Goal: Information Seeking & Learning: Get advice/opinions

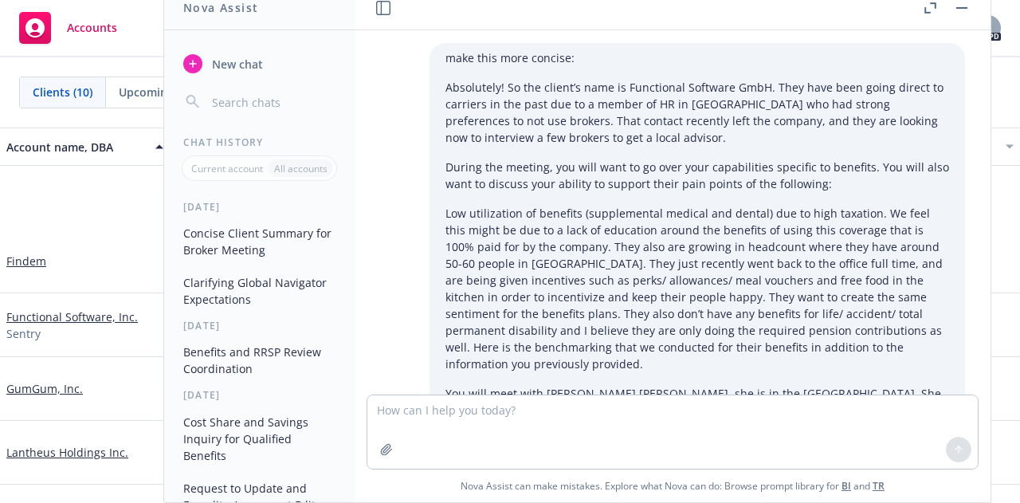
scroll to position [1224, 0]
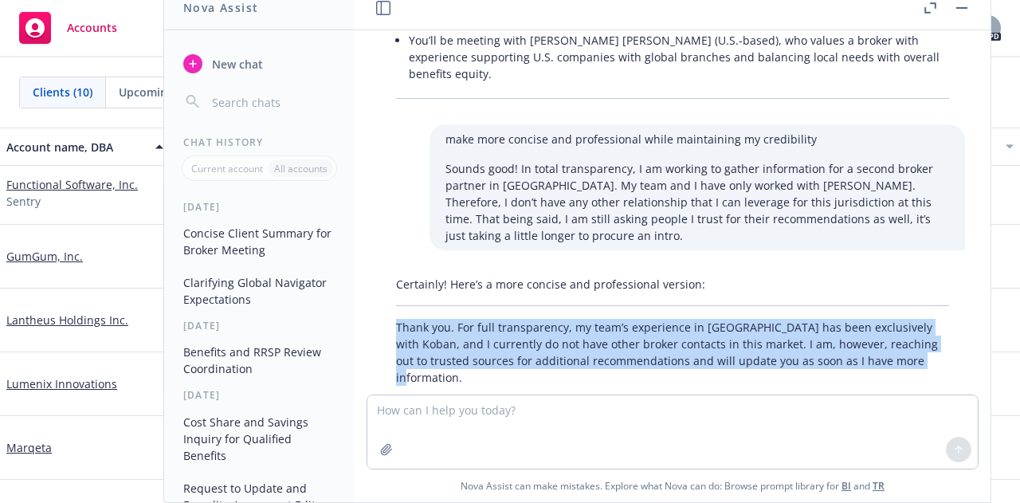
click at [623, 359] on div "make this more concise: Absolutely! So the client’s name is Functional Software…" at bounding box center [672, 212] width 636 height 364
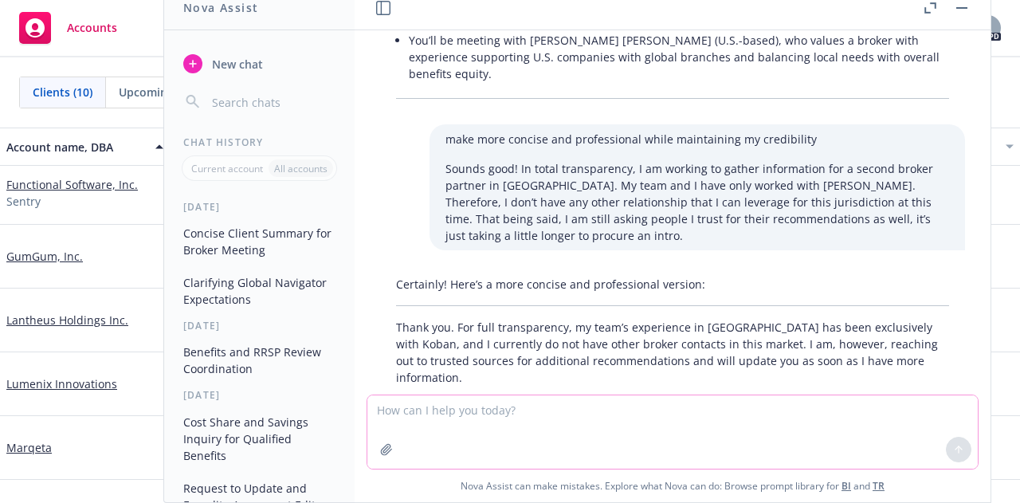
click at [504, 405] on textarea at bounding box center [672, 431] width 610 height 73
paste textarea "Hi [PERSON_NAME], Just wanted to reiterate that we have the appropriate teams w…"
type textarea "make more concise: Hi [PERSON_NAME], Just wanted to reiterate that we have the …"
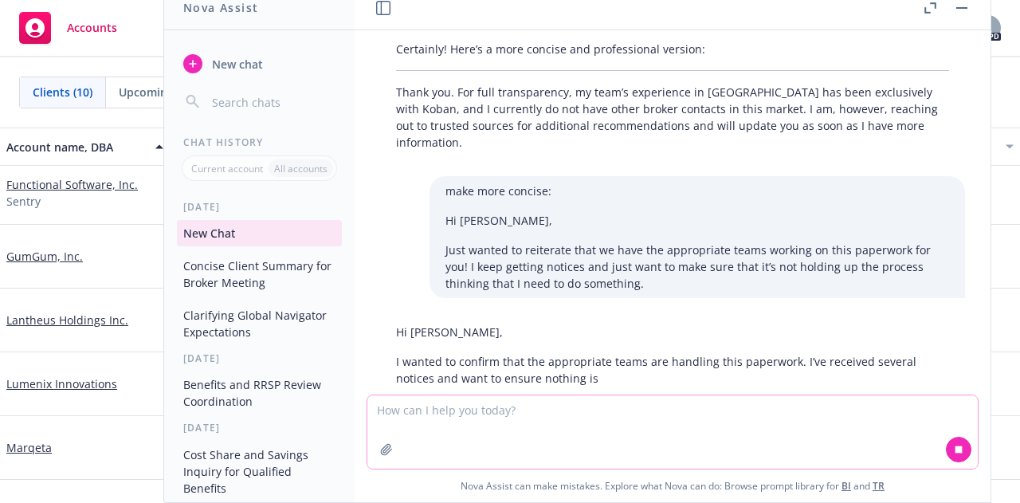
scroll to position [1460, 0]
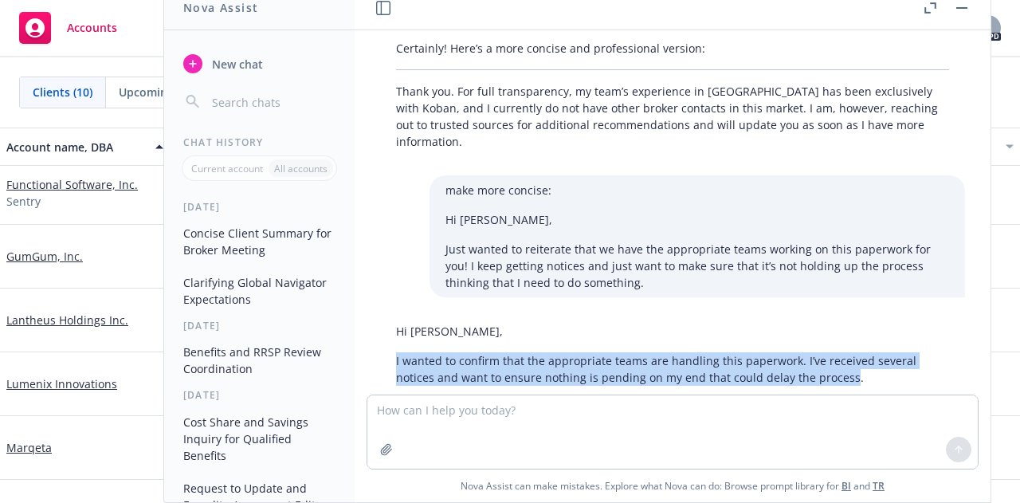
drag, startPoint x: 843, startPoint y: 342, endPoint x: 373, endPoint y: 329, distance: 470.1
click at [373, 329] on div "Hi [PERSON_NAME], I wanted to confirm that the appropriate teams are handling t…" at bounding box center [672, 354] width 610 height 76
copy p "I wanted to confirm that the appropriate teams are handling this paperwork. I’v…"
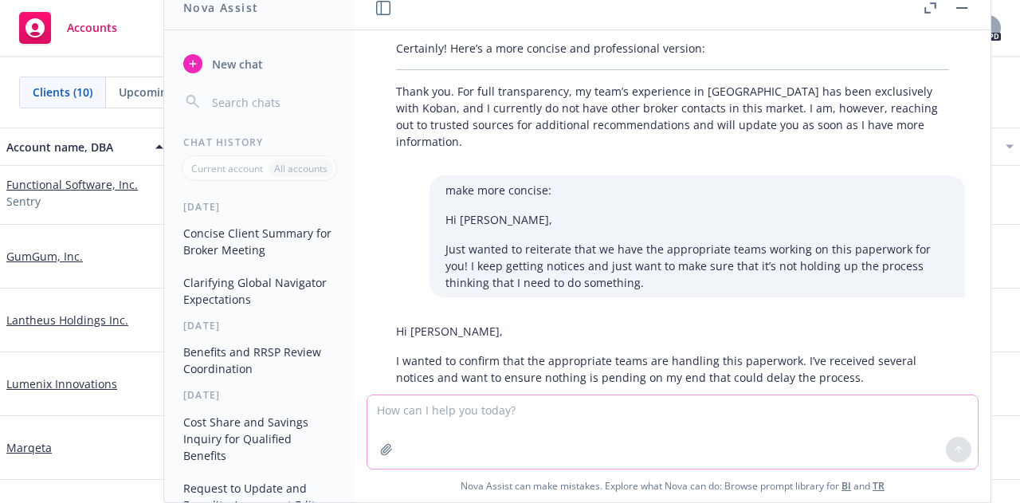
click at [677, 409] on textarea at bounding box center [672, 431] width 610 height 73
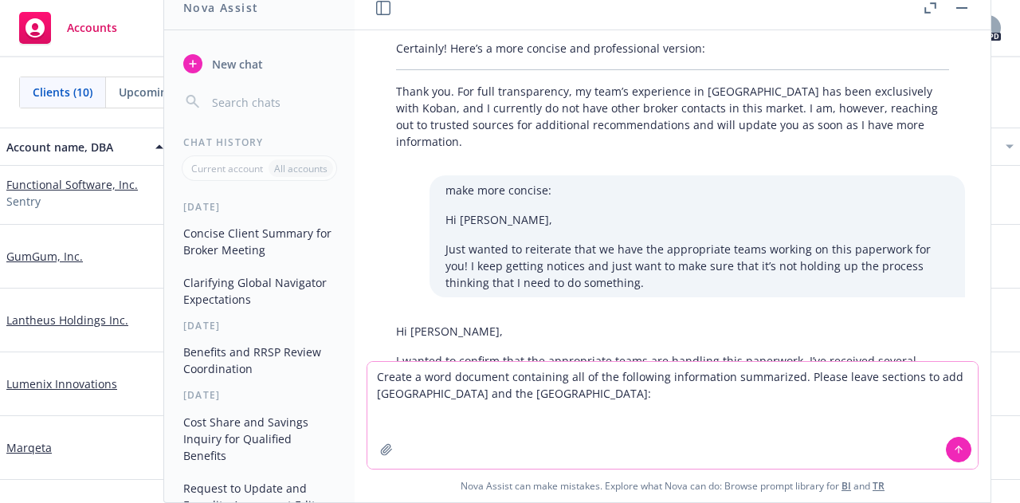
paste textarea "Loremipsu Dolorsit (ametconse adipis Elitseddo Eiusmodt Incididu—UTLa) etd magn…"
type textarea "Loremi d sita consecte adipiscing eli se doe temporinc utlaboreetd magnaaliqu. …"
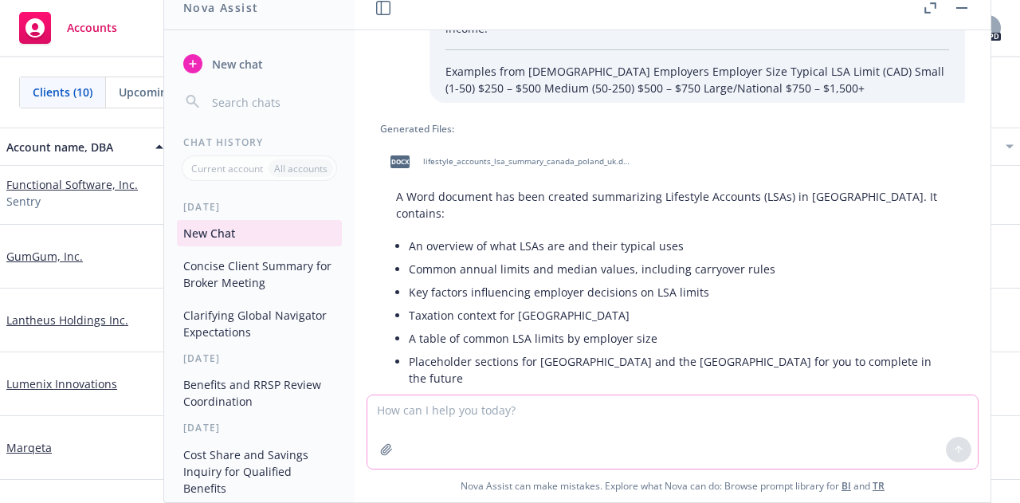
scroll to position [2283, 0]
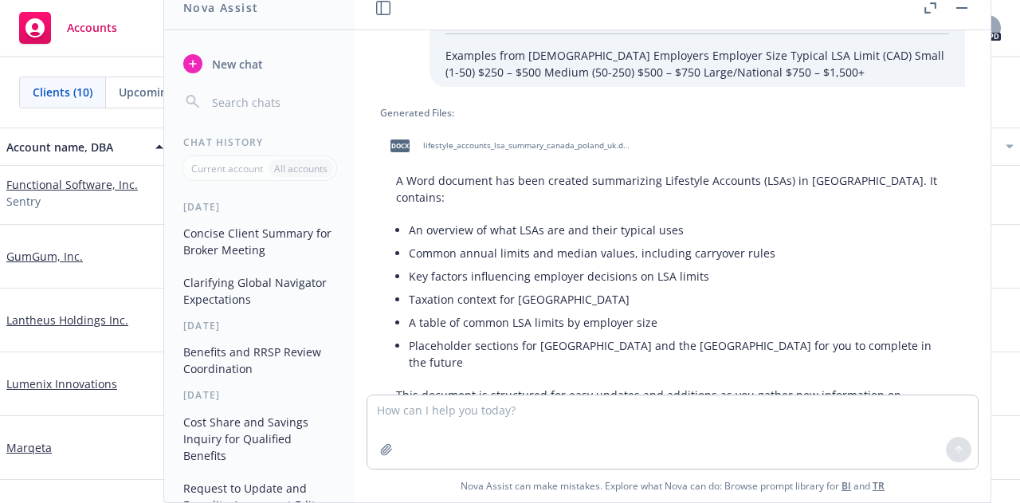
click at [511, 140] on span "lifestyle_accounts_lsa_summary_canada_poland_uk.docx" at bounding box center [527, 145] width 209 height 10
click at [670, 420] on textarea at bounding box center [672, 431] width 610 height 73
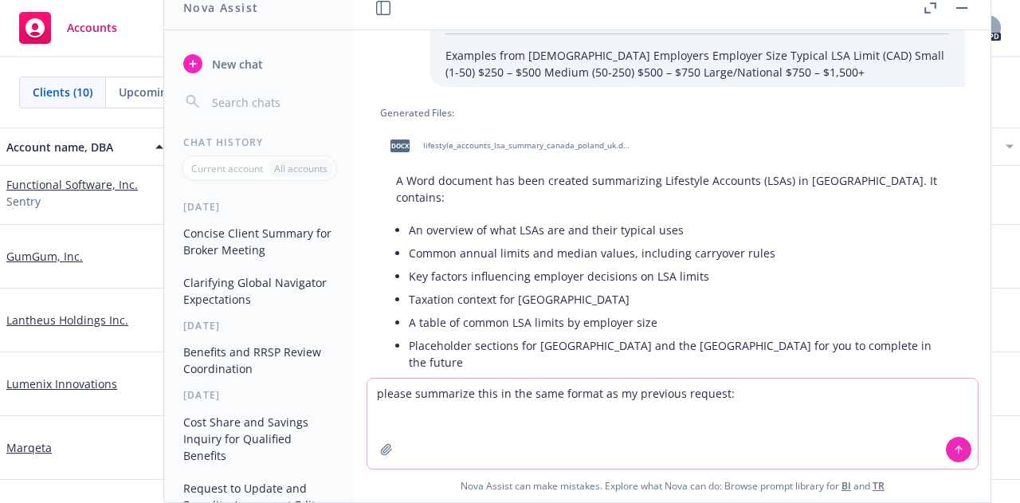
paste textarea "ZFSS indeed is the fund that Employer spends on various benefits for Employees,…"
type textarea "please summarize this in the same format as my previous request: ZFSS indeed is…"
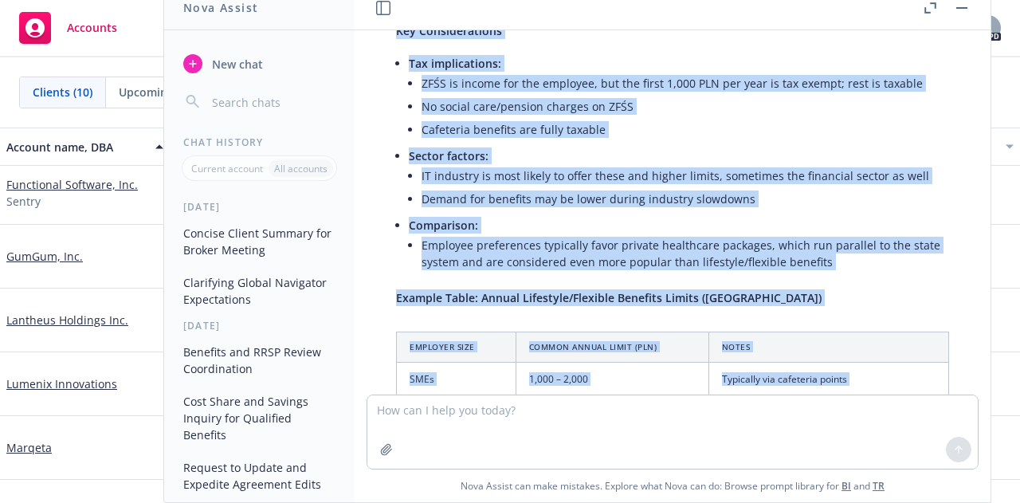
scroll to position [3623, 0]
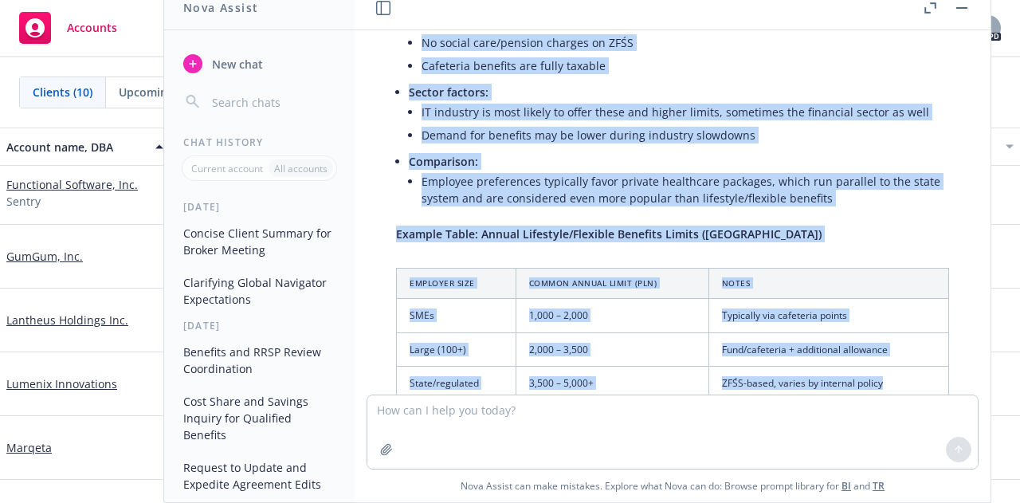
drag, startPoint x: 395, startPoint y: 128, endPoint x: 923, endPoint y: 293, distance: 553.2
click at [923, 293] on div "Here’s a summary of the ZFŚS (Social Fund) and similar lifestyle/flexible benef…" at bounding box center [672, 7] width 585 height 910
copy div "Loremips Dol SITA co ad elitsedd-eiusmo tempori utla etd magnaal enimadmi venia…"
click at [768, 359] on div "make this more concise: Absolutely! So the client’s name is Functional Software…" at bounding box center [672, 212] width 636 height 364
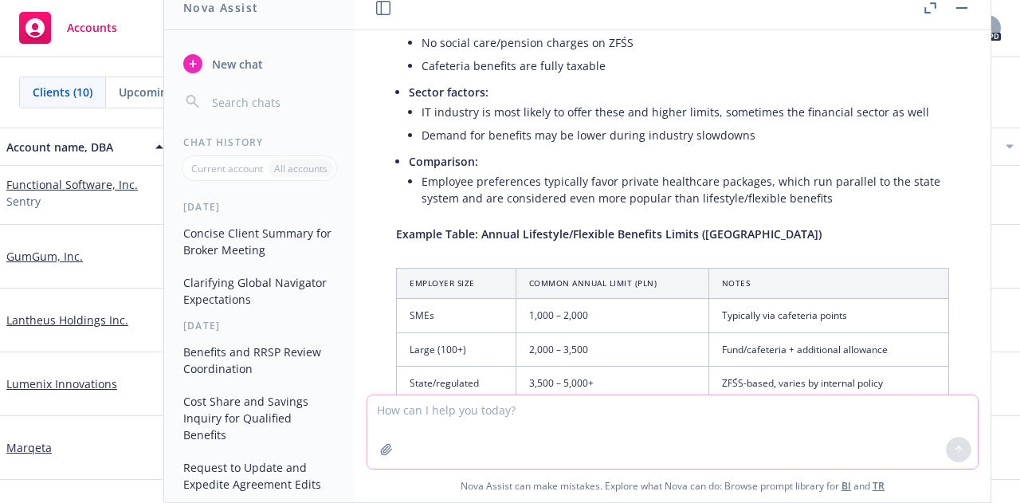
click at [503, 415] on textarea at bounding box center [672, 431] width 610 height 73
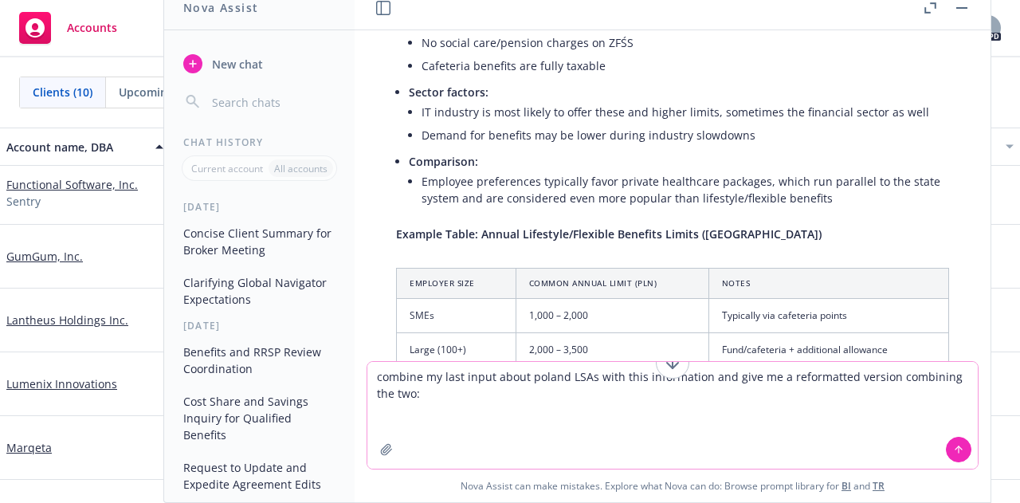
paste textarea "• Loremip Dolors Ametcons Adip (ELIT): • Seddoe tem incididun ut lab etd magnaa…"
type textarea "loremip do sita conse adipi elitse DOEi temp inci utlaboreetd mag aliq en a min…"
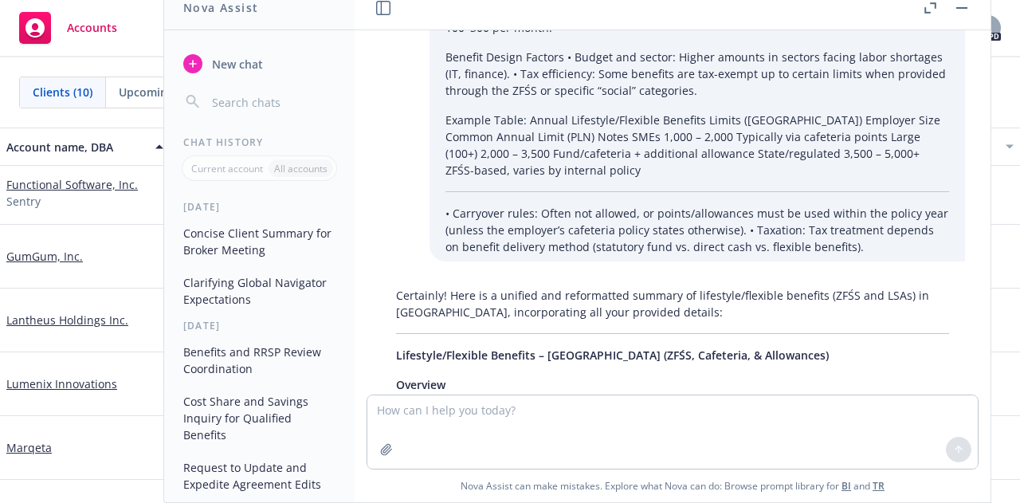
scroll to position [4276, 0]
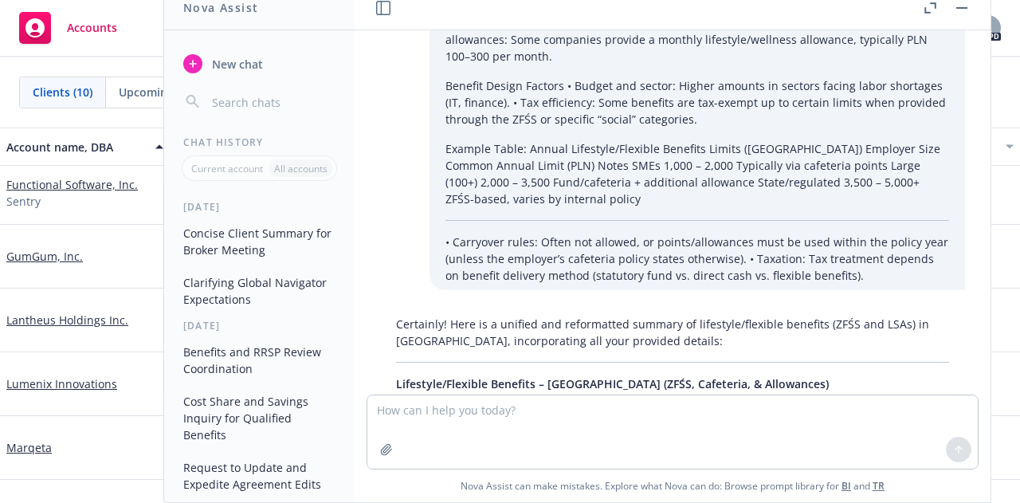
drag, startPoint x: 405, startPoint y: 303, endPoint x: 418, endPoint y: 298, distance: 14.6
click at [405, 405] on p "Overview [DEMOGRAPHIC_DATA] employers offer a mix of statutory and voluntary li…" at bounding box center [672, 430] width 553 height 50
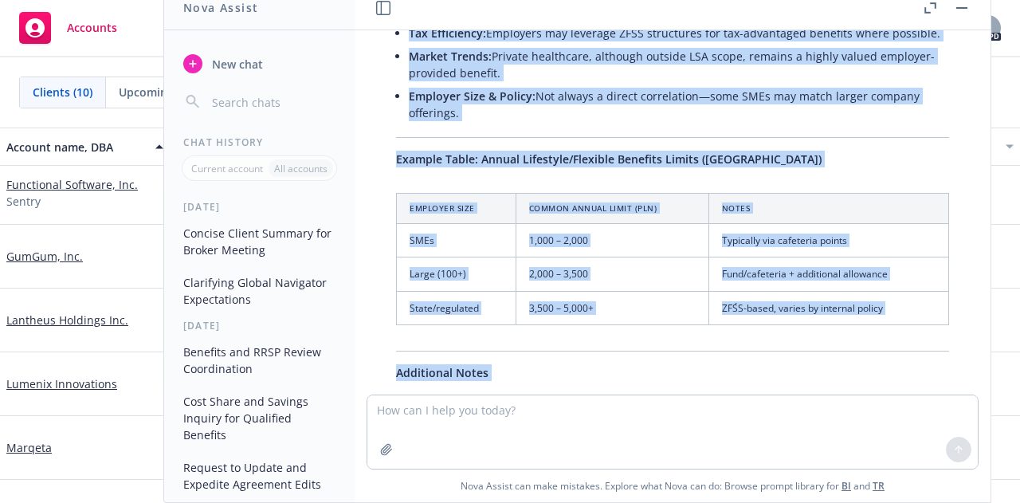
scroll to position [5641, 0]
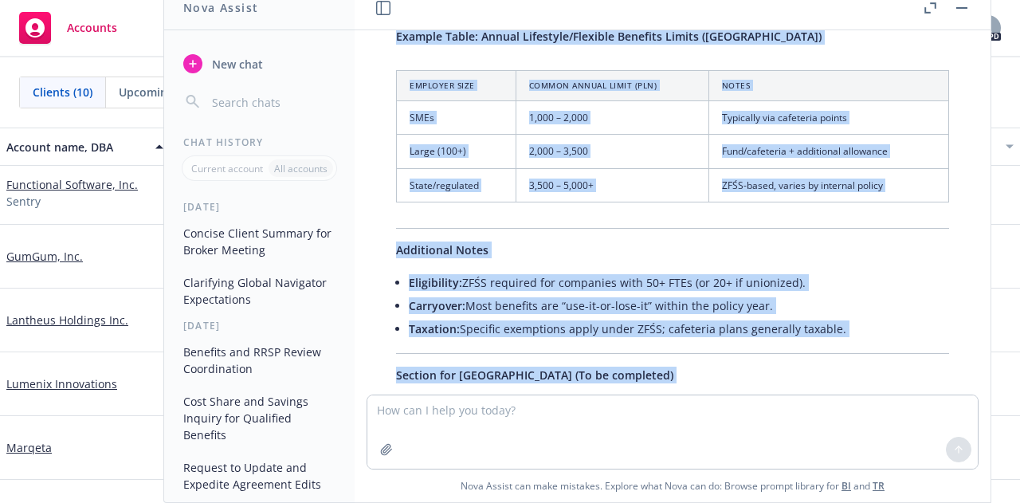
drag, startPoint x: 397, startPoint y: 288, endPoint x: 879, endPoint y: 233, distance: 485.0
copy div "Loremips Dolors ametconse adipi e sed do eiusmodte inc utlaboree doloremag aliq…"
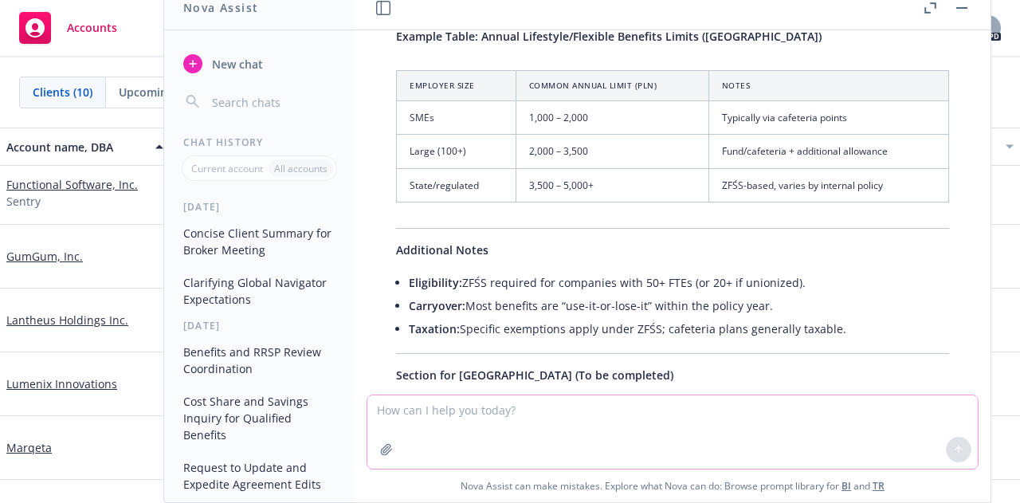
click at [460, 400] on textarea at bounding box center [672, 431] width 610 height 73
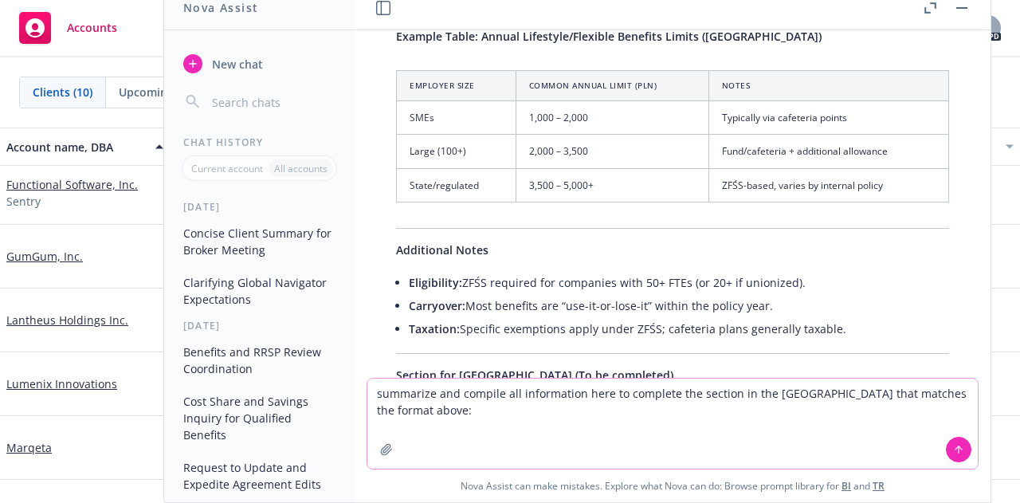
paste textarea "Lor ip dol sitametconsec adipis eli sed doeiusmod temporin, utla etd magna aliq…"
type textarea "loremipsu dol sitamet con adipiscinge sedd ei temporin utl etdolor ma ali EN ad…"
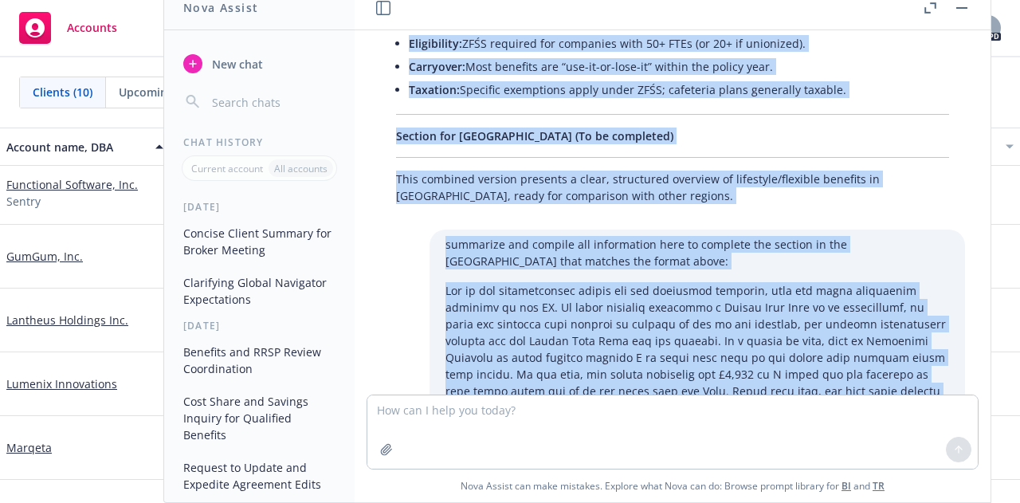
scroll to position [5755, 0]
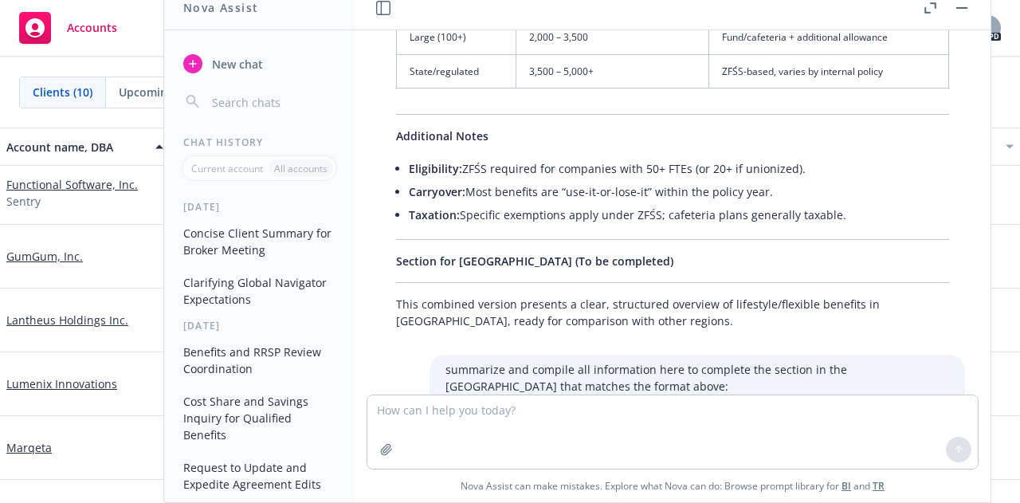
drag, startPoint x: 548, startPoint y: 276, endPoint x: 421, endPoint y: 319, distance: 134.5
click at [421, 319] on div "make this more concise: Absolutely! So the client’s name is Functional Software…" at bounding box center [672, 212] width 636 height 364
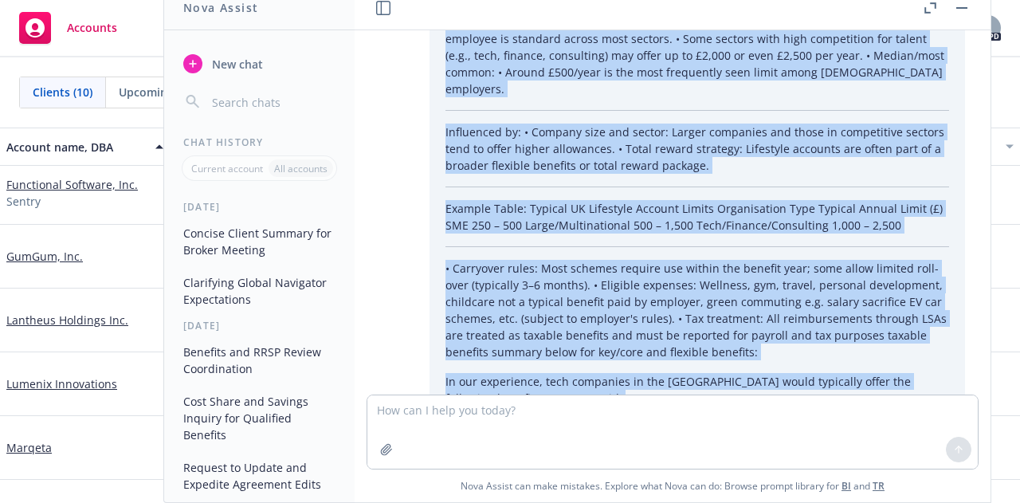
click at [504, 419] on p "• Group Life Assurance at 4x – 6x salary • Group Income Protection at 67% of sa…" at bounding box center [696, 444] width 503 height 50
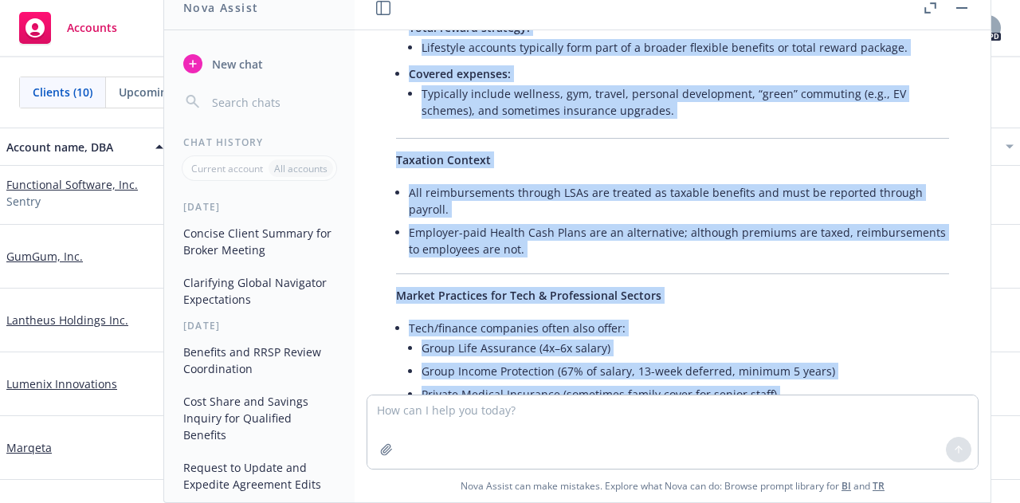
scroll to position [8050, 0]
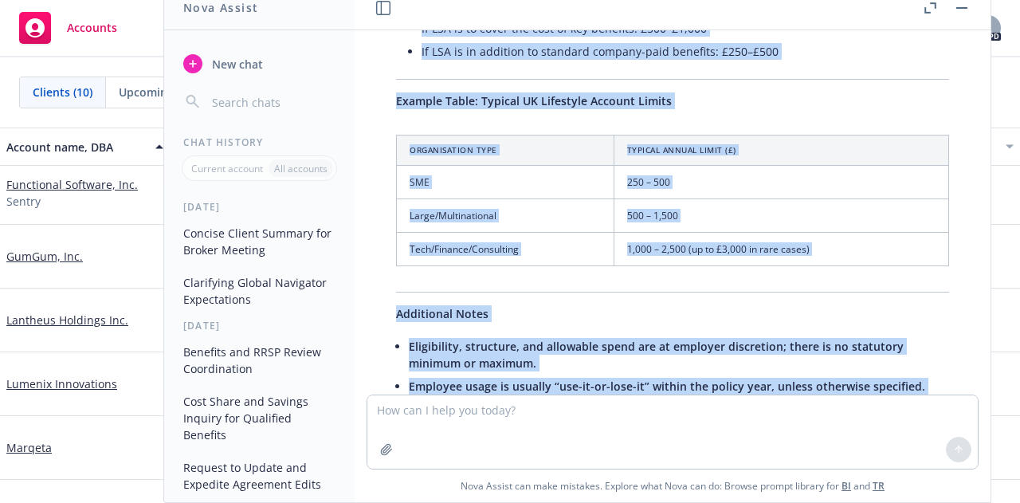
drag, startPoint x: 397, startPoint y: 117, endPoint x: 630, endPoint y: 276, distance: 281.9
copy div "Loremips Dolorsita Consecte (adip elitse Doeiusmod Temporin Utlabore, Etdolore …"
drag, startPoint x: 604, startPoint y: 265, endPoint x: 690, endPoint y: 144, distance: 148.5
click at [603, 401] on span "Health Cash Plans are a common alternative for providing tax-efficient coverage…" at bounding box center [678, 417] width 539 height 32
